Goal: Information Seeking & Learning: Understand process/instructions

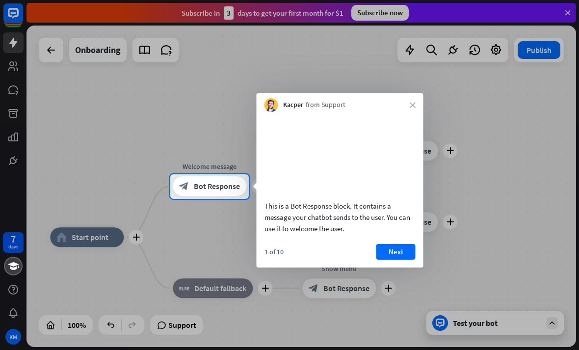
click at [93, 240] on div at bounding box center [289, 275] width 579 height 152
click at [397, 259] on button "Next" at bounding box center [395, 252] width 39 height 16
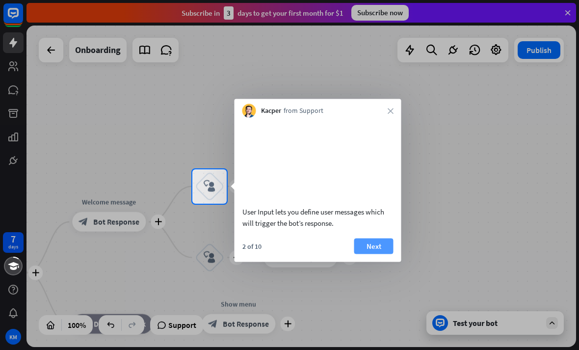
click at [381, 254] on button "Next" at bounding box center [373, 246] width 39 height 16
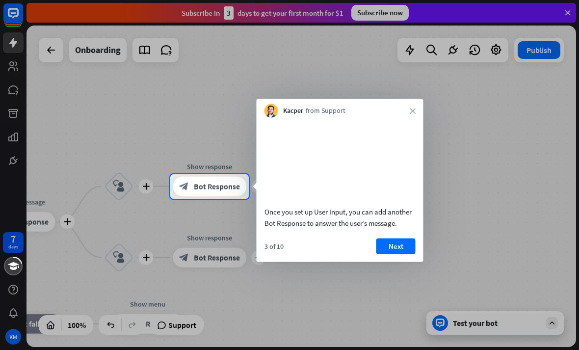
click at [481, 325] on div at bounding box center [289, 275] width 579 height 152
click at [396, 254] on button "Next" at bounding box center [395, 246] width 39 height 16
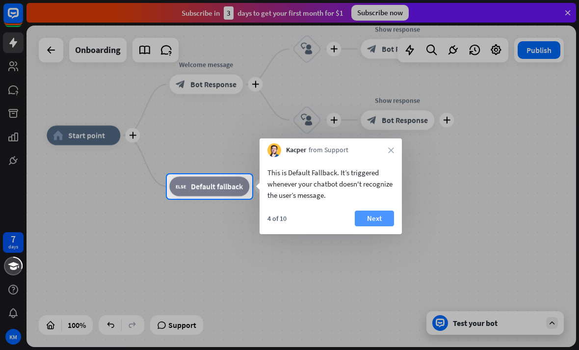
click at [383, 216] on button "Next" at bounding box center [374, 218] width 39 height 16
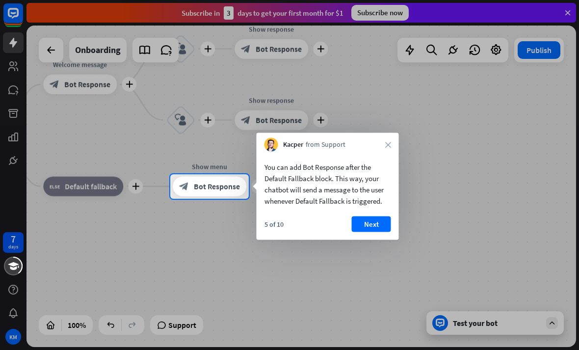
click at [111, 51] on div at bounding box center [289, 87] width 579 height 174
click at [287, 49] on div at bounding box center [289, 87] width 579 height 174
click at [323, 53] on div at bounding box center [289, 87] width 579 height 174
click at [358, 229] on button "Next" at bounding box center [371, 224] width 39 height 16
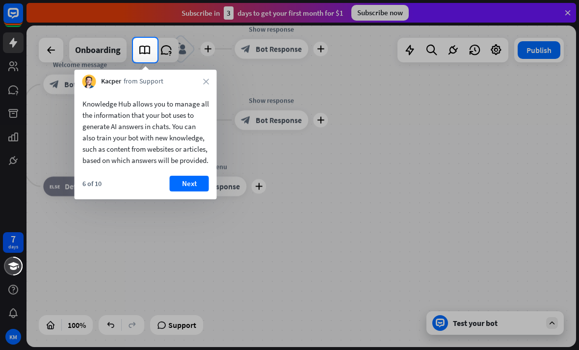
click at [563, 7] on div at bounding box center [289, 19] width 579 height 38
click at [559, 14] on div at bounding box center [289, 19] width 579 height 38
click at [569, 16] on div at bounding box center [289, 19] width 579 height 38
click at [564, 18] on div at bounding box center [289, 19] width 579 height 38
